Goal: Task Accomplishment & Management: Manage account settings

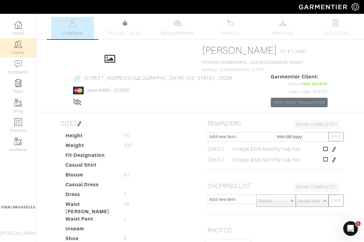
click at [15, 52] on link "Clients" at bounding box center [18, 47] width 36 height 19
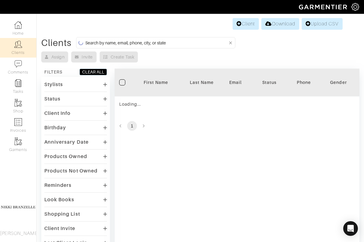
click at [134, 43] on input at bounding box center [156, 43] width 143 height 8
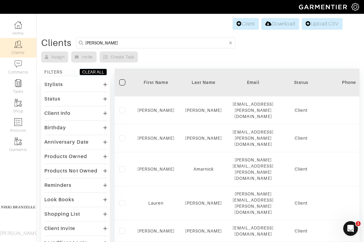
type input "[PERSON_NAME]"
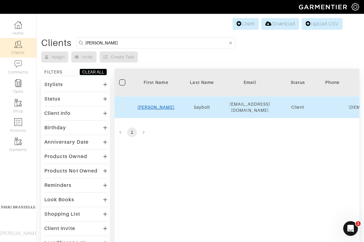
click at [159, 105] on link "[PERSON_NAME]" at bounding box center [156, 107] width 37 height 5
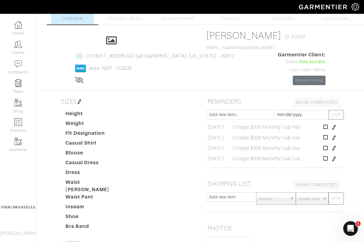
click at [68, 95] on h5 "SIZES" at bounding box center [127, 101] width 138 height 12
click at [77, 99] on img at bounding box center [79, 101] width 5 height 5
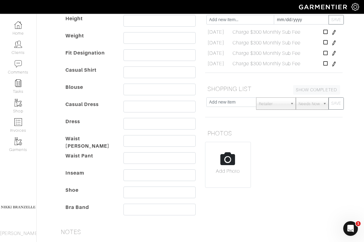
scroll to position [111, 0]
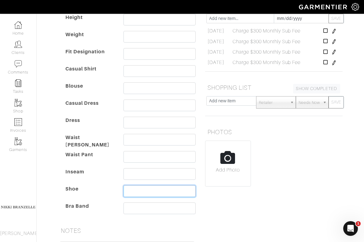
click at [149, 185] on input "text" at bounding box center [160, 191] width 72 height 12
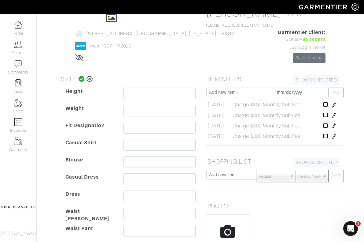
scroll to position [33, 0]
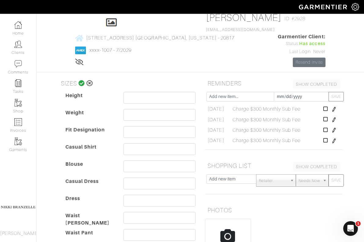
type input "41.5 gucci"
click at [61, 77] on h5 "SIZES" at bounding box center [127, 83] width 138 height 12
click at [79, 80] on icon at bounding box center [82, 83] width 6 height 6
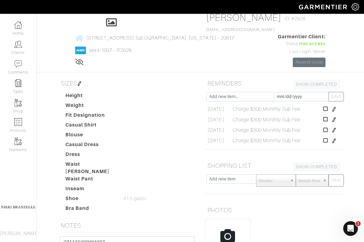
click at [77, 81] on img at bounding box center [79, 83] width 5 height 5
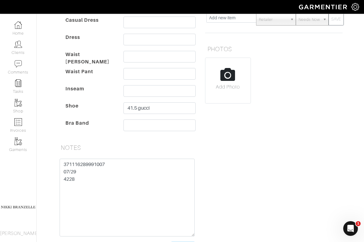
scroll to position [217, 0]
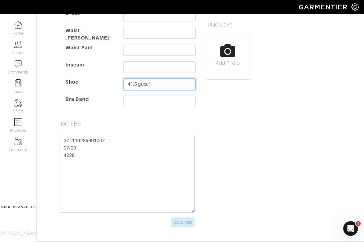
click at [160, 78] on input "41.5 gucci" at bounding box center [160, 84] width 72 height 12
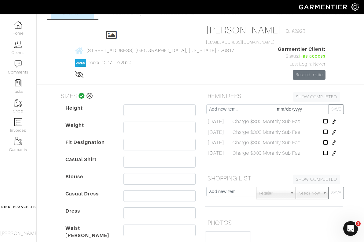
scroll to position [12, 0]
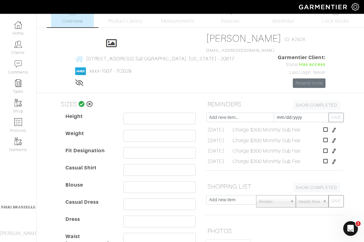
type input "41.5 gucci, ysl 42"
click at [79, 101] on icon at bounding box center [82, 104] width 6 height 6
